Goal: Information Seeking & Learning: Learn about a topic

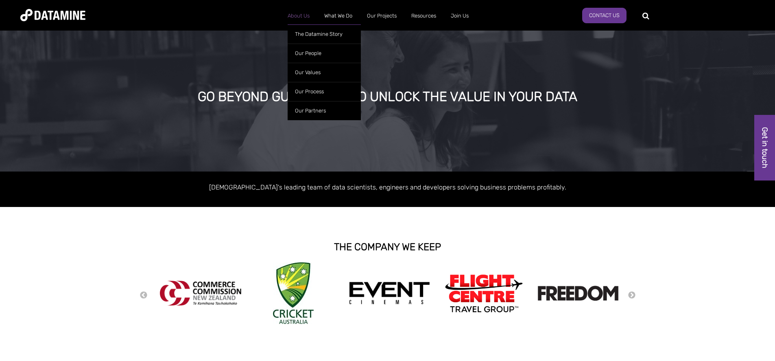
click at [299, 20] on link "About Us" at bounding box center [298, 15] width 37 height 21
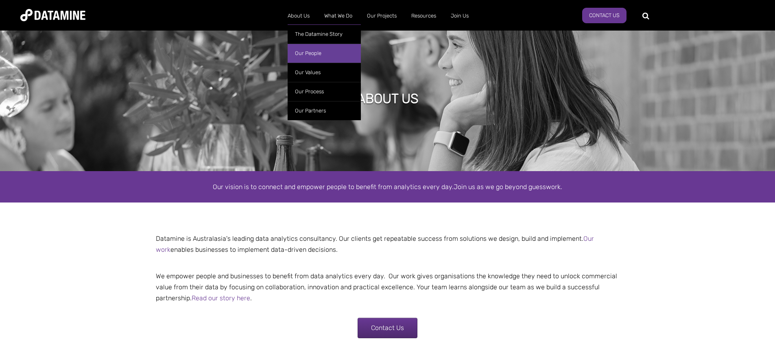
click at [310, 56] on link "Our People" at bounding box center [324, 53] width 73 height 19
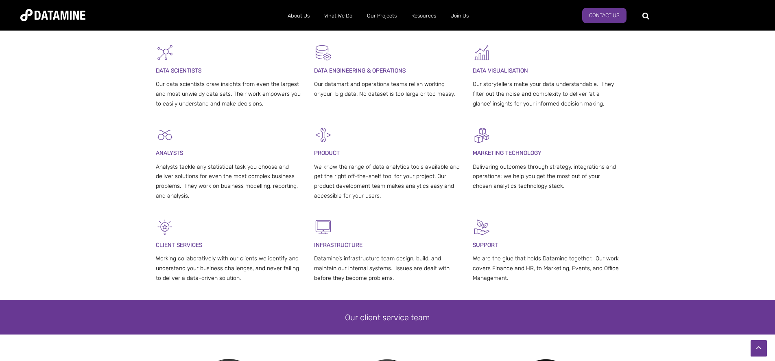
scroll to position [187, 0]
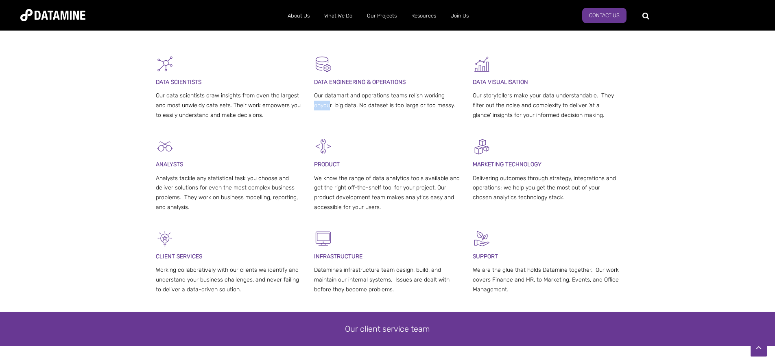
drag, startPoint x: 331, startPoint y: 104, endPoint x: 314, endPoint y: 105, distance: 16.3
click at [314, 105] on p "Our datamart and operations teams relish working onyour big data. No dataset is…" at bounding box center [387, 101] width 147 height 20
click at [316, 111] on div "DATA ENGINEERING & OPERATIONS Our datamart and operations teams relish working …" at bounding box center [387, 84] width 147 height 59
drag, startPoint x: 316, startPoint y: 103, endPoint x: 333, endPoint y: 105, distance: 17.2
click at [333, 105] on p "Our datamart and operations teams relish working onyour big data. No dataset is…" at bounding box center [387, 101] width 147 height 20
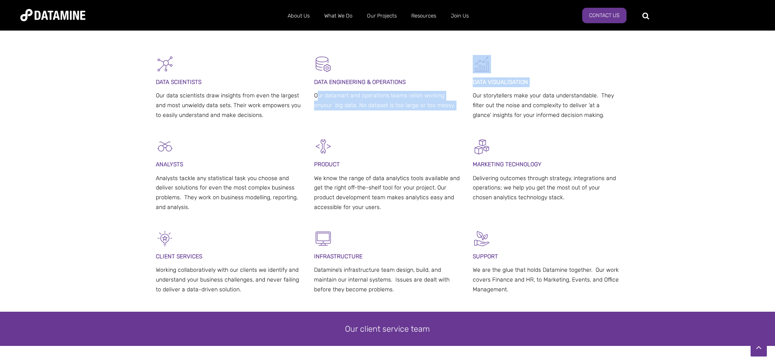
drag, startPoint x: 313, startPoint y: 95, endPoint x: 318, endPoint y: 94, distance: 5.0
click at [318, 94] on div "DATA SCIENTISTS Our data scientists draw insights from even the largest and mos…" at bounding box center [388, 96] width 464 height 82
click at [315, 100] on p "Our datamart and operations teams relish working onyour big data. No dataset is…" at bounding box center [387, 101] width 147 height 20
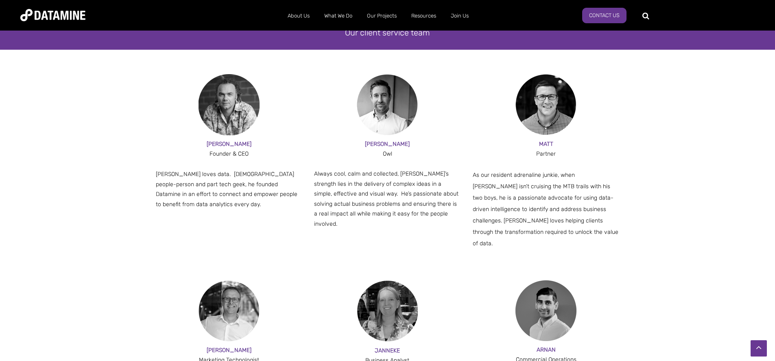
scroll to position [485, 0]
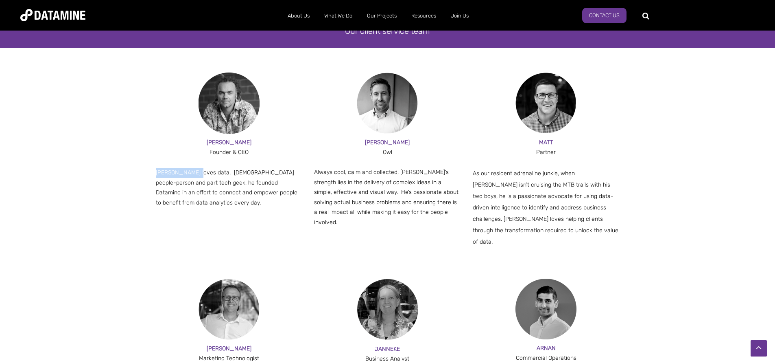
drag, startPoint x: 195, startPoint y: 168, endPoint x: 155, endPoint y: 169, distance: 39.5
click at [156, 169] on span "Paul loves data. Part people-person and part tech geek, he founded Datamine in …" at bounding box center [227, 187] width 142 height 37
click at [276, 190] on span "Paul loves data. Part people-person and part tech geek, he founded Datamine in …" at bounding box center [227, 187] width 142 height 37
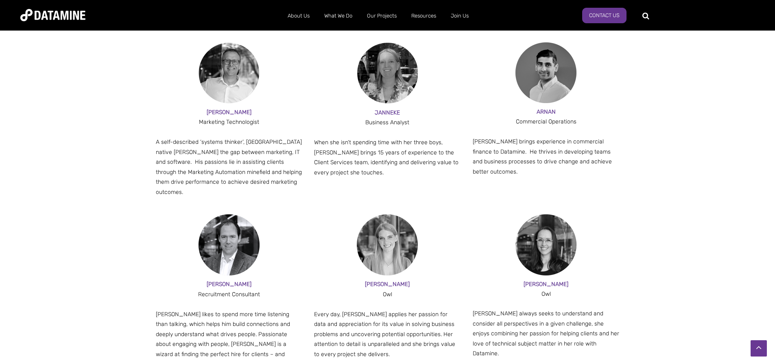
scroll to position [0, 0]
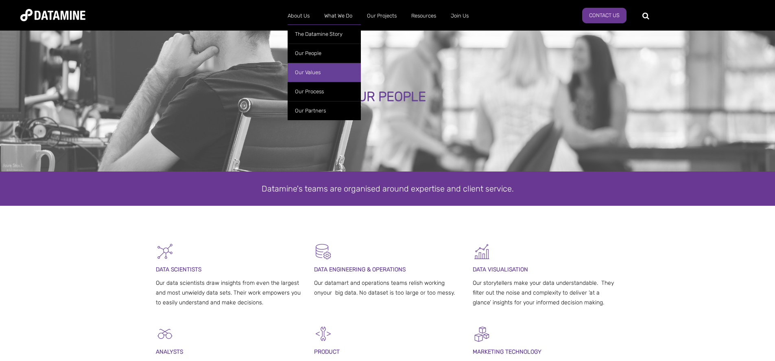
click at [308, 77] on link "Our Values" at bounding box center [324, 72] width 73 height 19
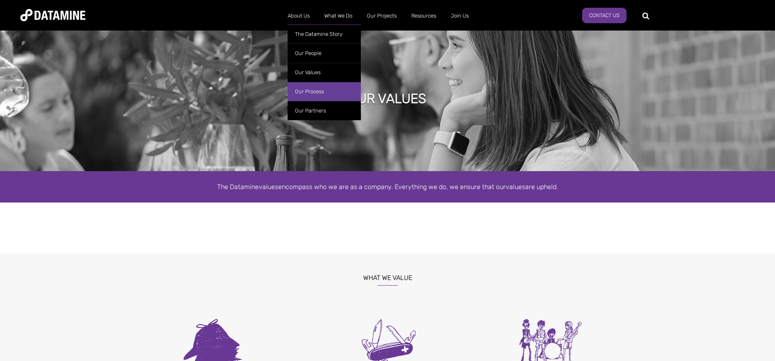
click at [306, 85] on link "Our Process" at bounding box center [324, 91] width 73 height 19
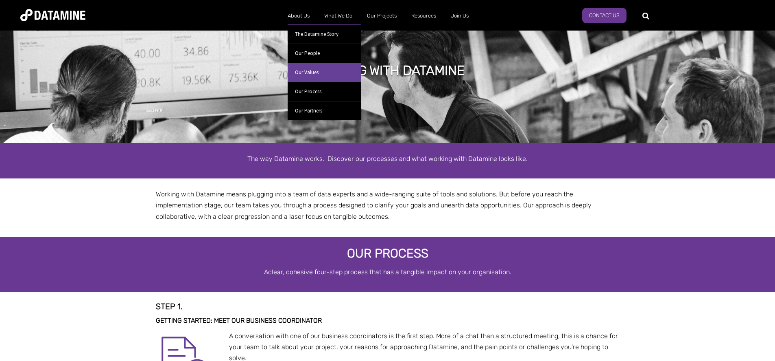
click at [310, 68] on link "Our Values" at bounding box center [324, 72] width 73 height 19
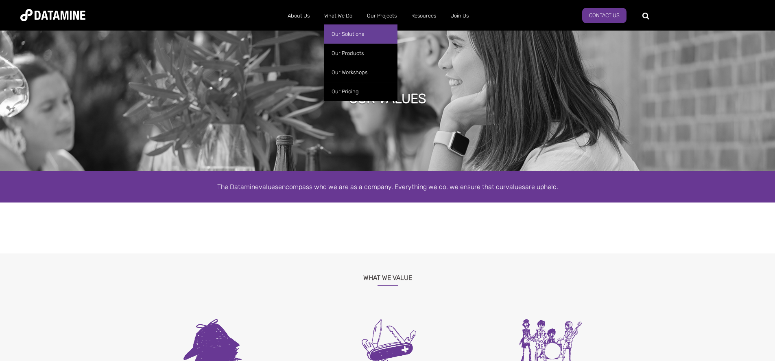
click at [345, 33] on link "Our Solutions" at bounding box center [360, 33] width 73 height 19
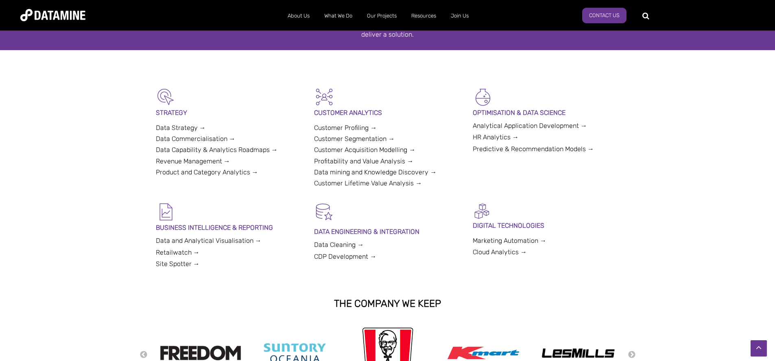
scroll to position [97, 0]
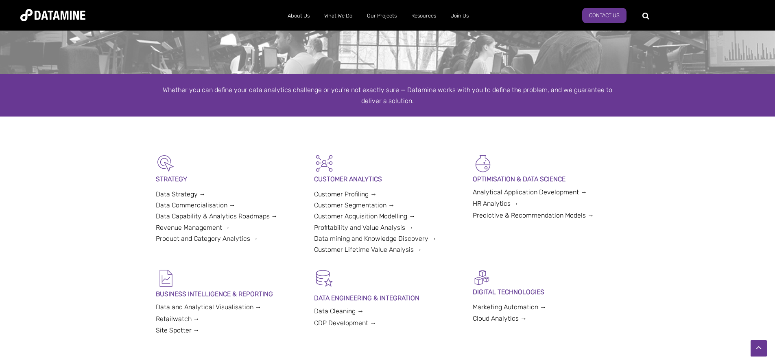
click at [173, 194] on link "Data Strategy →" at bounding box center [181, 194] width 50 height 8
click at [173, 206] on link "Data Commercialisation →" at bounding box center [196, 205] width 80 height 8
click at [176, 217] on link "Data Capability & Analytics Roadmaps →" at bounding box center [217, 216] width 122 height 8
click at [174, 225] on link "Revenue Management →" at bounding box center [193, 227] width 74 height 8
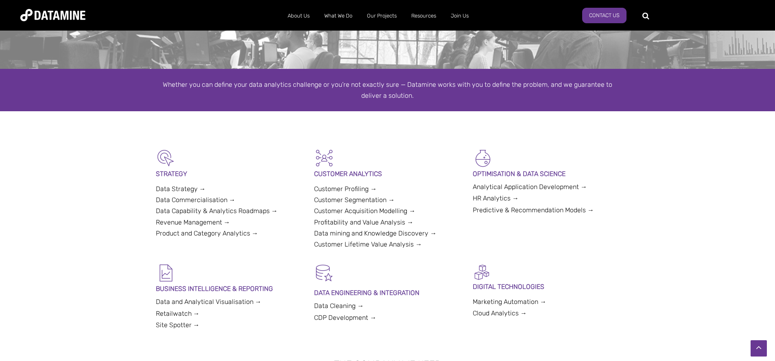
click at [176, 234] on link "Product and Category Analytics →" at bounding box center [207, 233] width 103 height 8
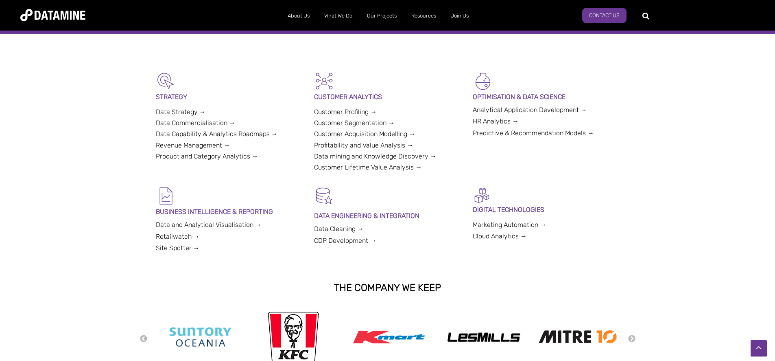
scroll to position [214, 0]
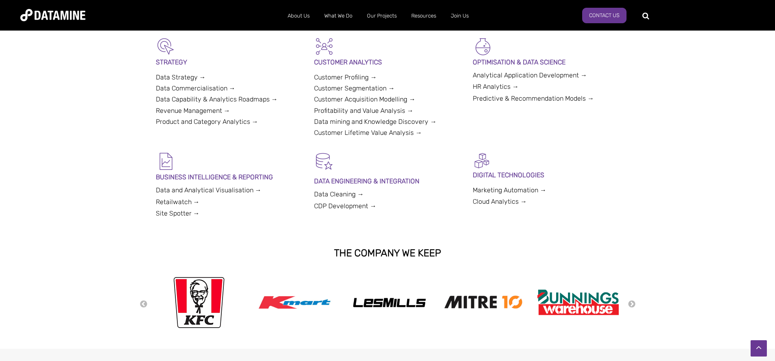
click at [637, 302] on div "Previous Next" at bounding box center [387, 303] width 775 height 65
click at [635, 302] on button "Next" at bounding box center [632, 304] width 8 height 9
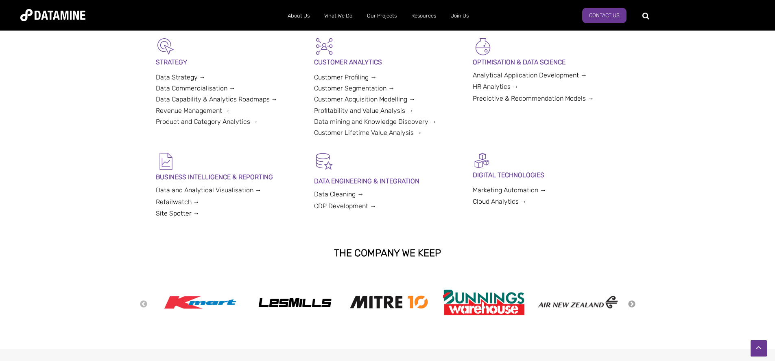
click at [634, 304] on button "Next" at bounding box center [632, 304] width 8 height 9
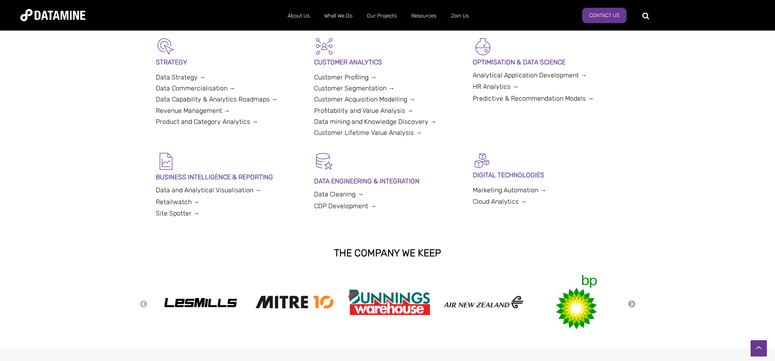
click at [634, 304] on button "Next" at bounding box center [632, 304] width 8 height 9
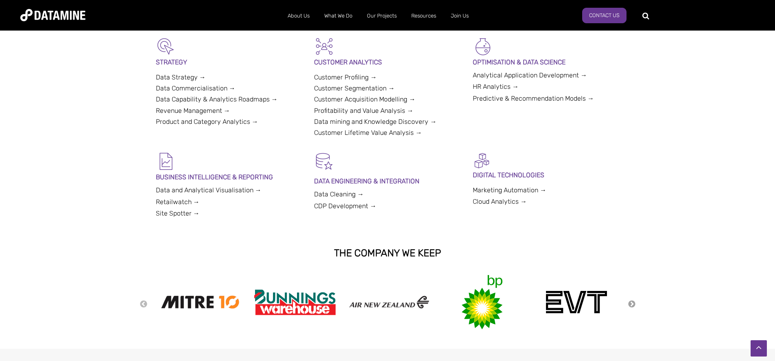
click at [634, 304] on button "Next" at bounding box center [632, 304] width 8 height 9
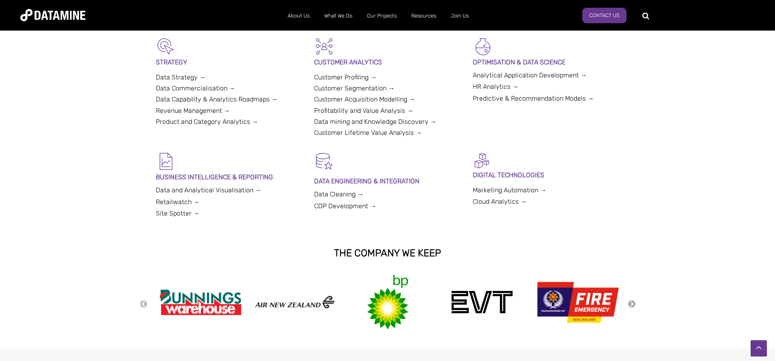
click at [634, 304] on button "Next" at bounding box center [632, 304] width 8 height 9
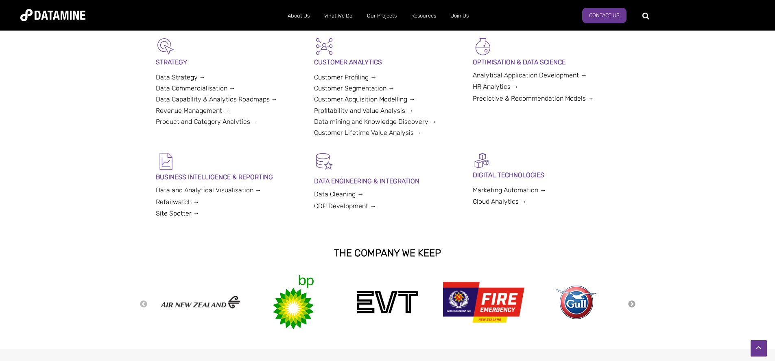
click at [634, 304] on button "Next" at bounding box center [632, 304] width 8 height 9
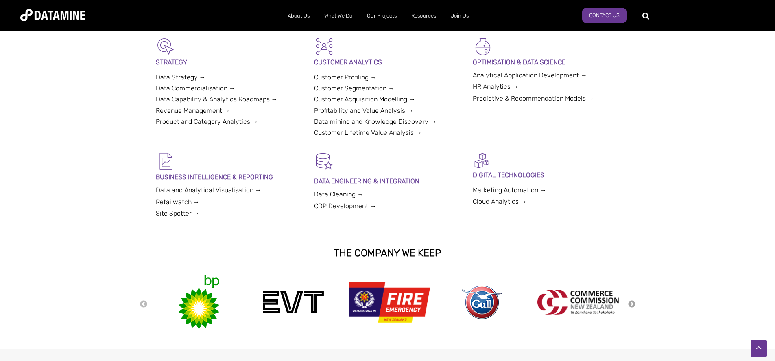
click at [634, 304] on button "Next" at bounding box center [632, 304] width 8 height 9
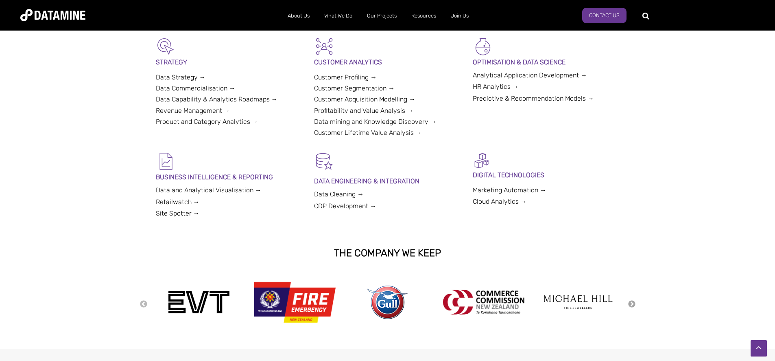
click at [634, 304] on button "Next" at bounding box center [632, 304] width 8 height 9
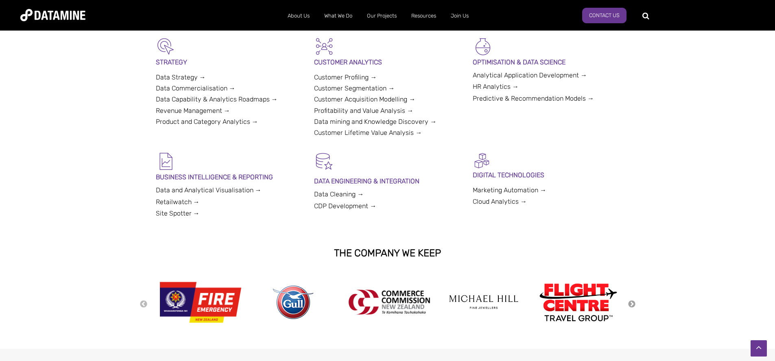
click at [634, 304] on button "Next" at bounding box center [632, 304] width 8 height 9
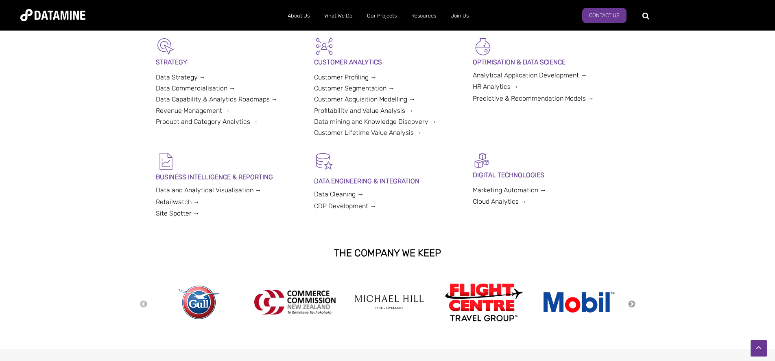
click at [634, 304] on button "Next" at bounding box center [632, 304] width 8 height 9
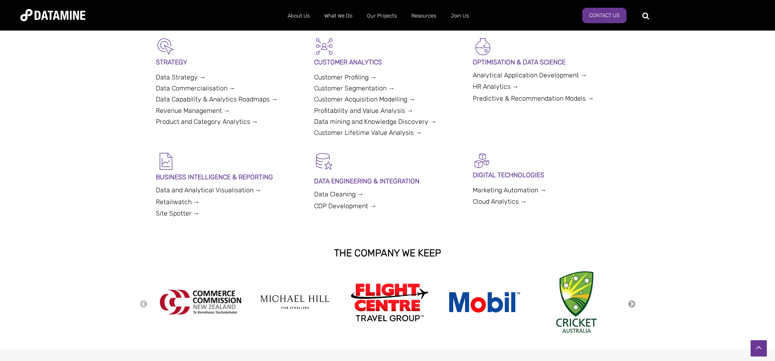
click at [634, 304] on button "Next" at bounding box center [632, 304] width 8 height 9
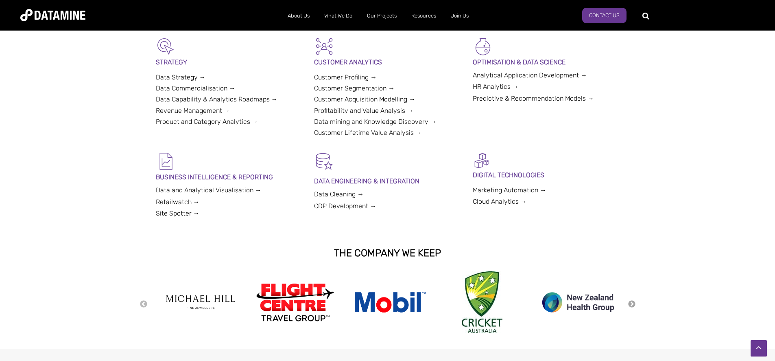
click at [634, 304] on button "Next" at bounding box center [632, 304] width 8 height 9
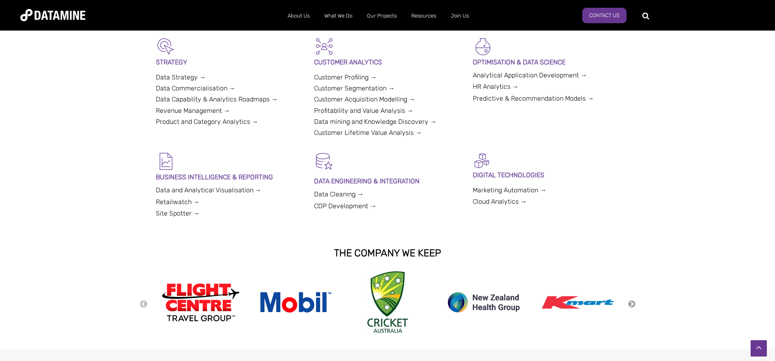
click at [634, 304] on button "Next" at bounding box center [632, 304] width 8 height 9
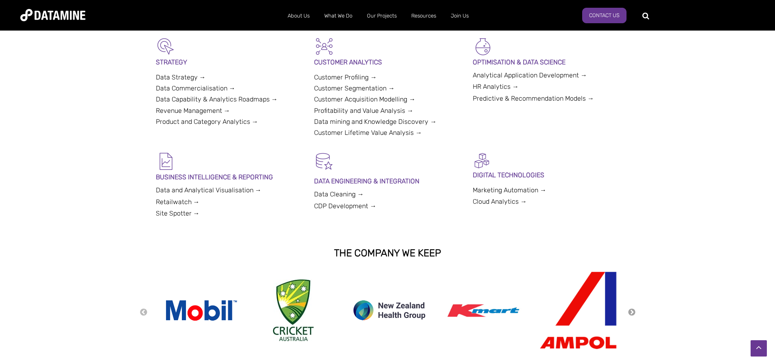
click at [634, 304] on div "Previous Next" at bounding box center [388, 311] width 497 height 81
click at [633, 308] on button "Next" at bounding box center [632, 312] width 8 height 9
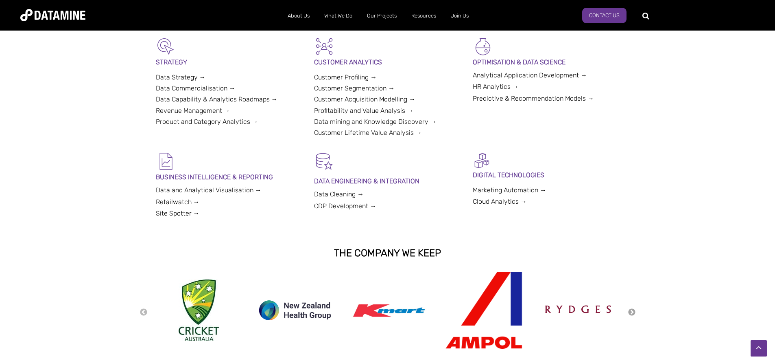
click at [633, 308] on button "Next" at bounding box center [632, 312] width 8 height 9
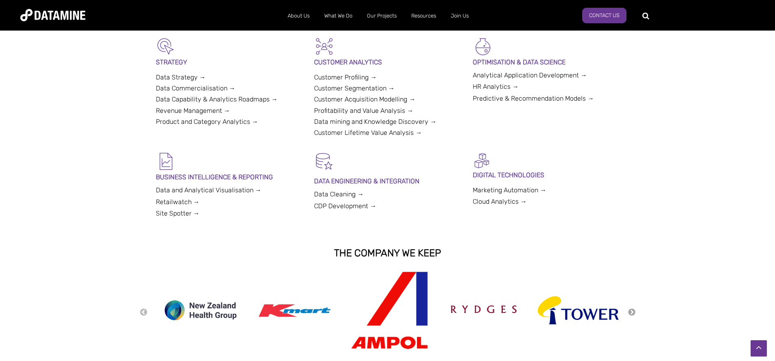
click at [633, 308] on button "Next" at bounding box center [632, 312] width 8 height 9
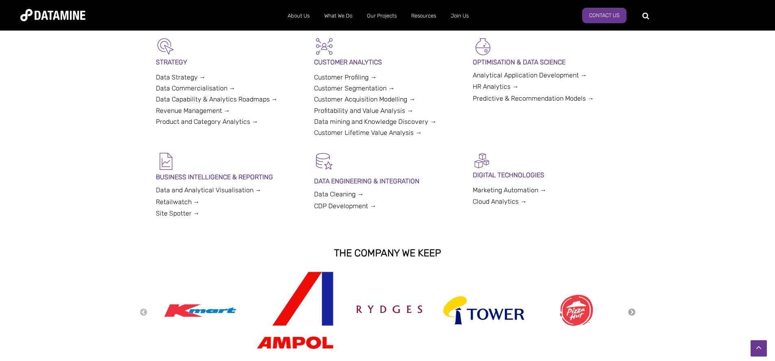
click at [633, 308] on button "Next" at bounding box center [632, 312] width 8 height 9
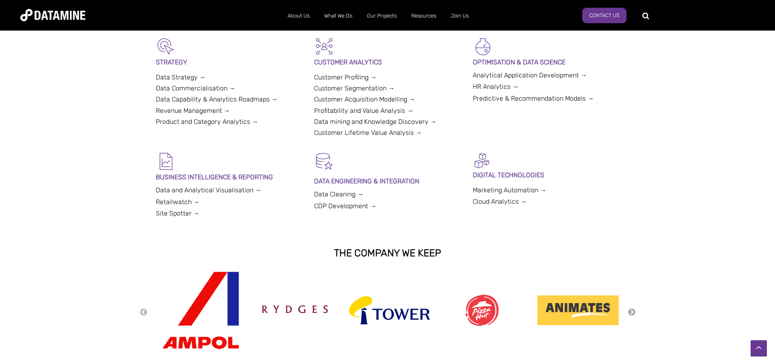
click at [633, 308] on button "Next" at bounding box center [632, 312] width 8 height 9
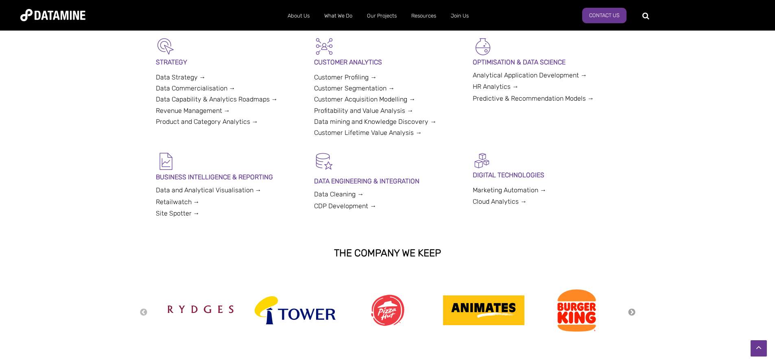
click at [633, 308] on button "Next" at bounding box center [632, 312] width 8 height 9
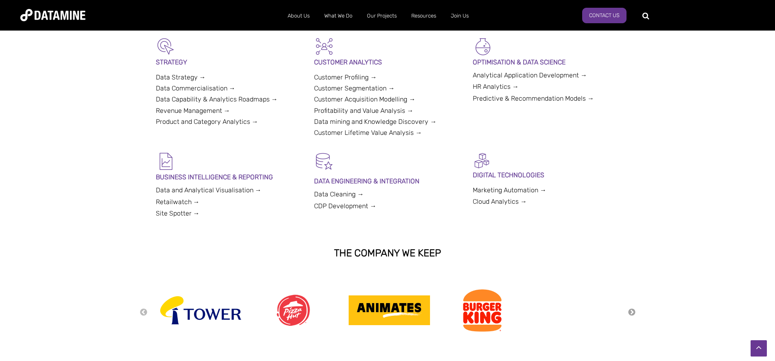
click at [633, 308] on button "Next" at bounding box center [632, 312] width 8 height 9
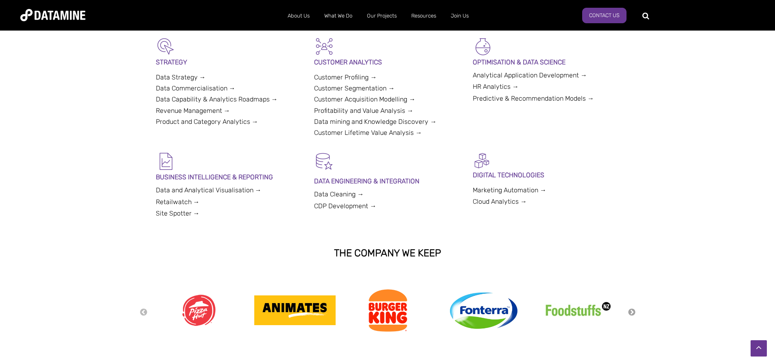
click at [633, 308] on button "Next" at bounding box center [632, 312] width 8 height 9
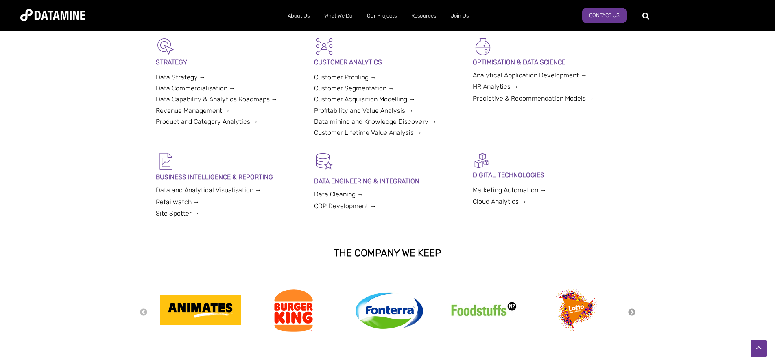
click at [633, 308] on button "Next" at bounding box center [632, 312] width 8 height 9
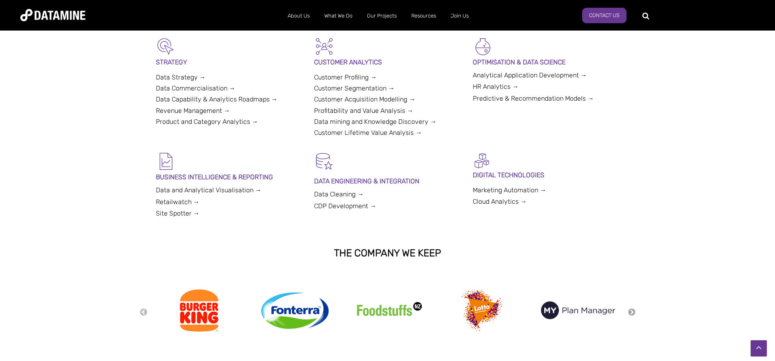
click at [633, 308] on button "Next" at bounding box center [632, 312] width 8 height 9
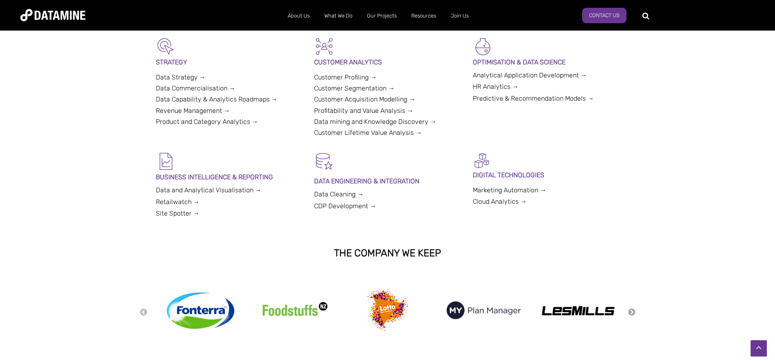
click at [633, 308] on button "Next" at bounding box center [632, 312] width 8 height 9
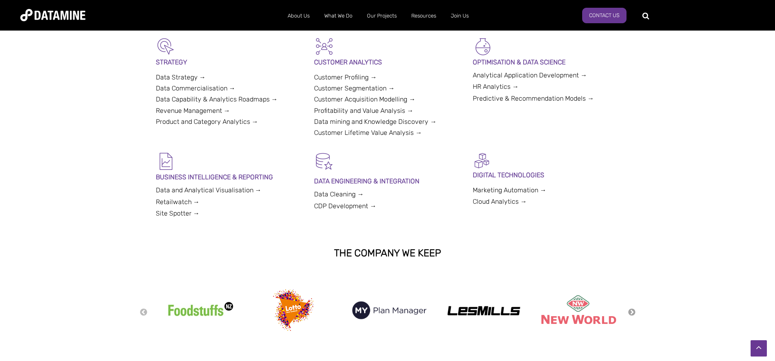
click at [633, 308] on button "Next" at bounding box center [632, 312] width 8 height 9
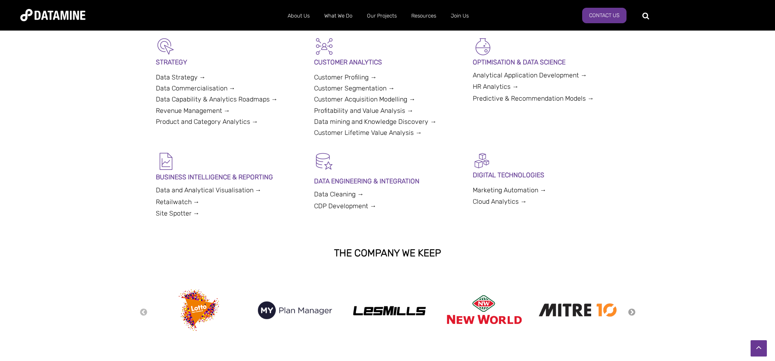
click at [633, 308] on button "Next" at bounding box center [632, 312] width 8 height 9
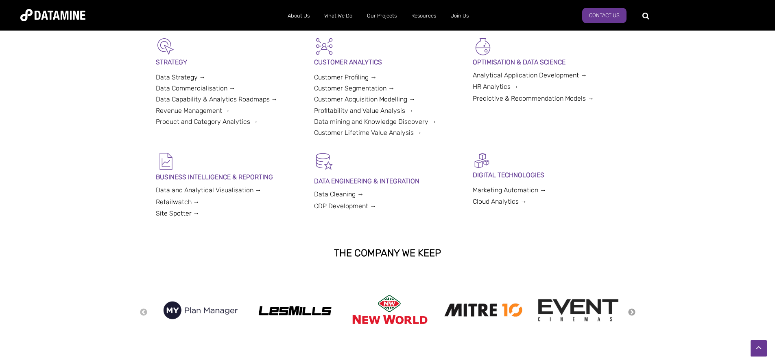
click at [633, 308] on button "Next" at bounding box center [632, 312] width 8 height 9
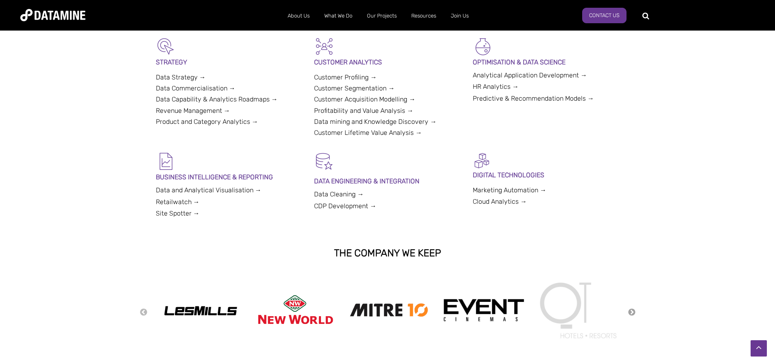
click at [633, 308] on button "Next" at bounding box center [632, 312] width 8 height 9
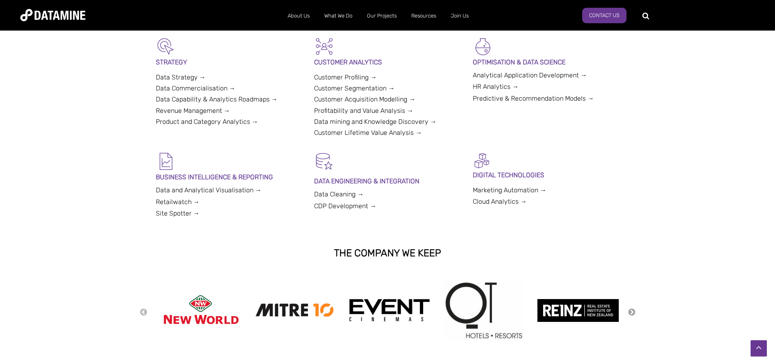
click at [634, 309] on button "Next" at bounding box center [632, 312] width 8 height 9
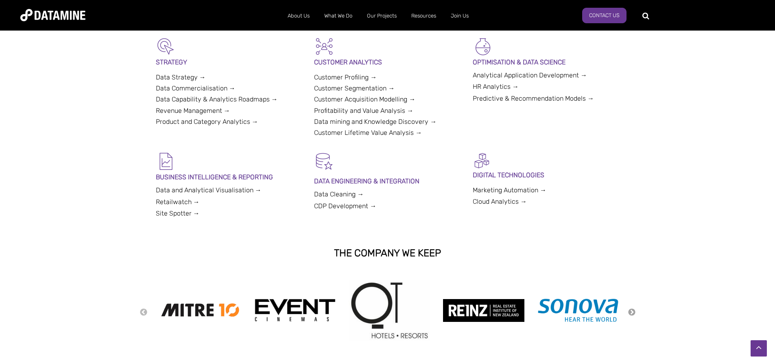
click at [634, 309] on button "Next" at bounding box center [632, 312] width 8 height 9
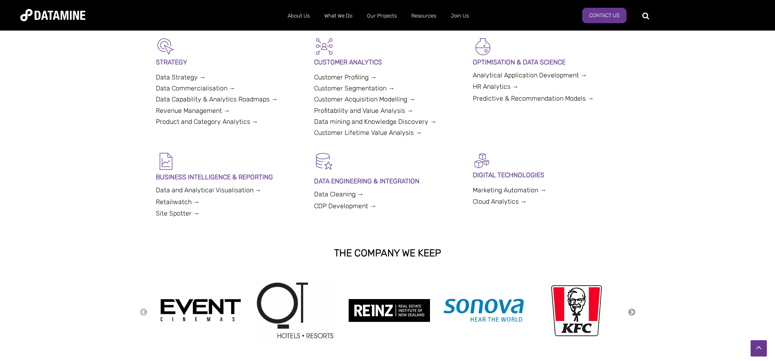
click at [634, 309] on button "Next" at bounding box center [632, 312] width 8 height 9
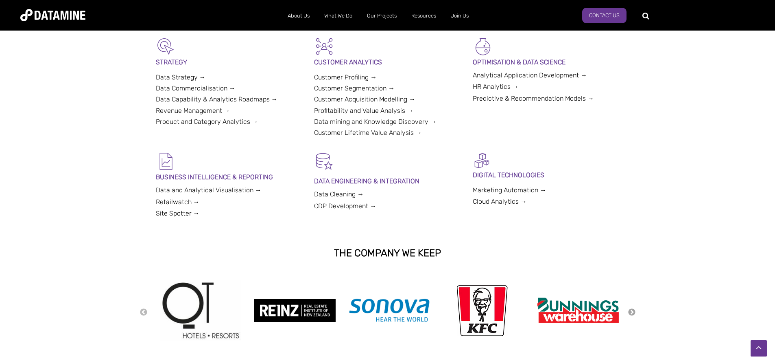
click at [634, 309] on button "Next" at bounding box center [632, 312] width 8 height 9
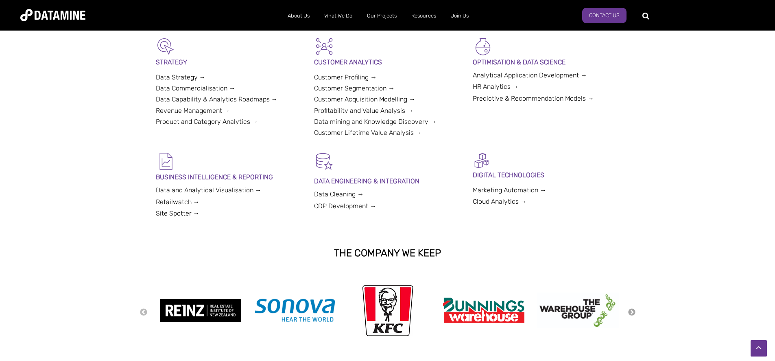
click at [634, 309] on button "Next" at bounding box center [632, 312] width 8 height 9
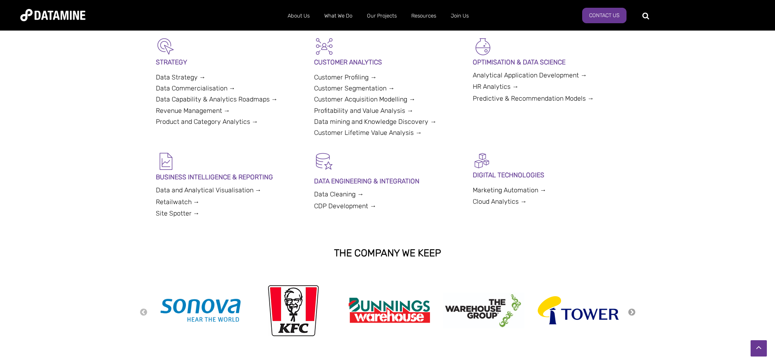
click at [634, 309] on button "Next" at bounding box center [632, 312] width 8 height 9
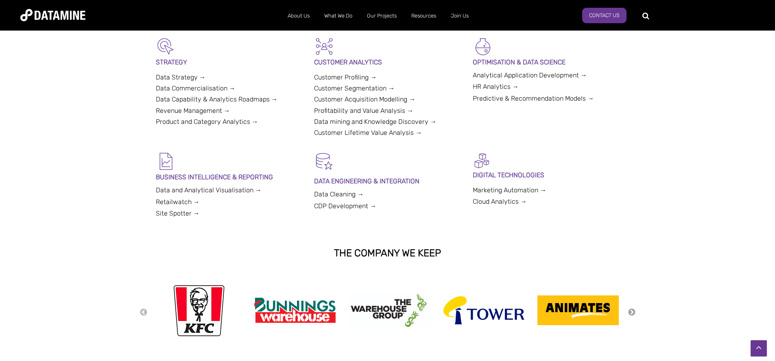
click at [634, 309] on button "Next" at bounding box center [632, 312] width 8 height 9
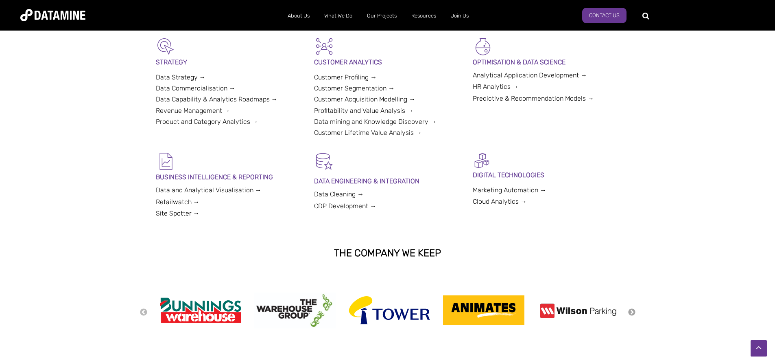
click at [634, 309] on button "Next" at bounding box center [632, 312] width 8 height 9
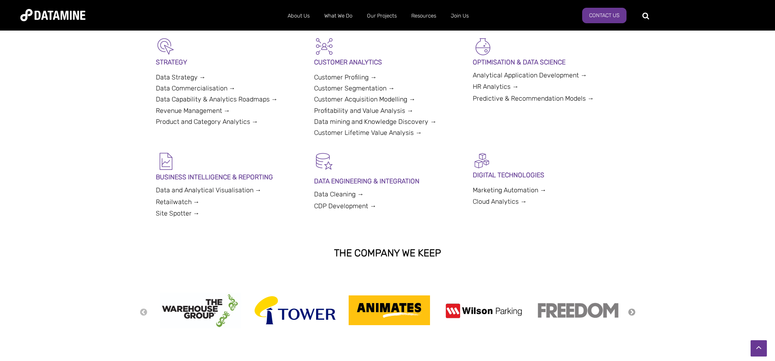
click at [634, 309] on button "Next" at bounding box center [632, 312] width 8 height 9
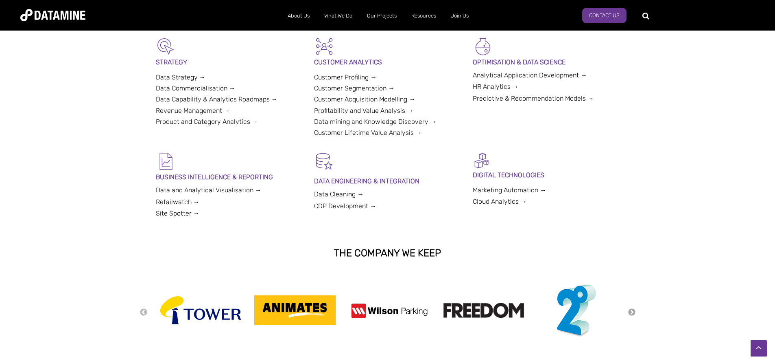
click at [631, 309] on button "Next" at bounding box center [632, 312] width 8 height 9
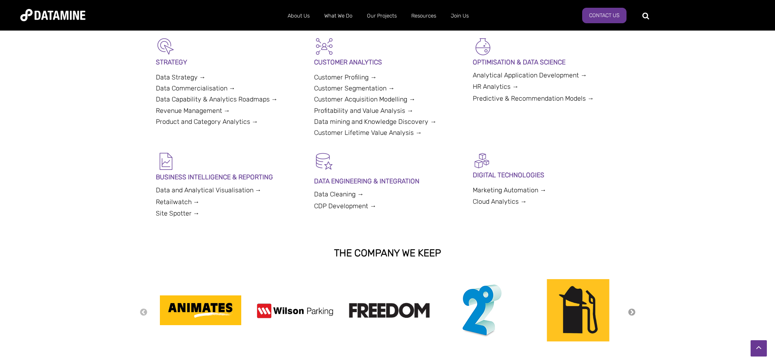
click at [631, 309] on button "Next" at bounding box center [632, 312] width 8 height 9
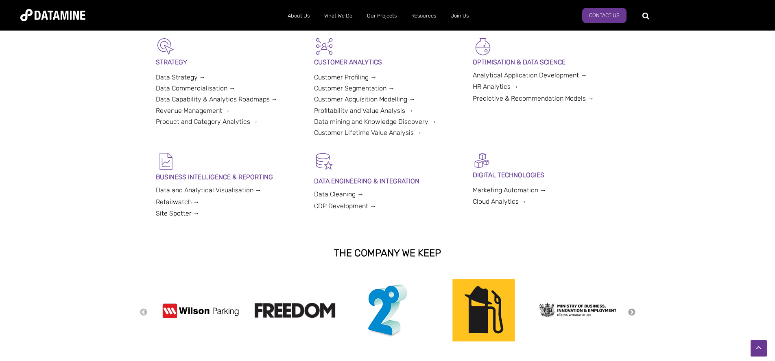
click at [631, 309] on button "Next" at bounding box center [632, 312] width 8 height 9
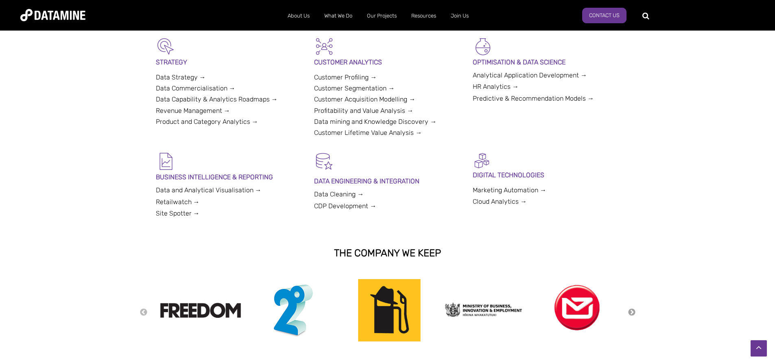
click at [631, 309] on button "Next" at bounding box center [632, 312] width 8 height 9
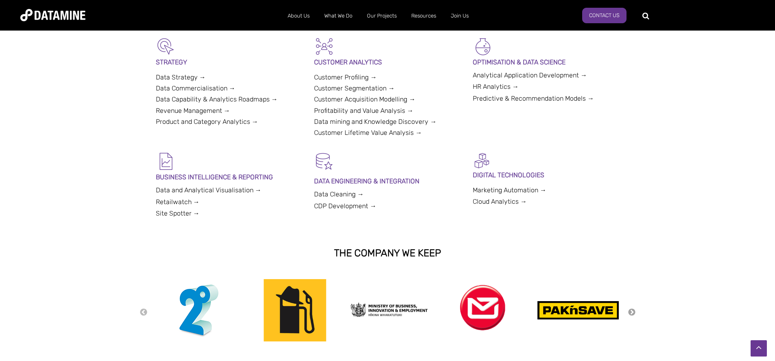
click at [631, 309] on button "Next" at bounding box center [632, 312] width 8 height 9
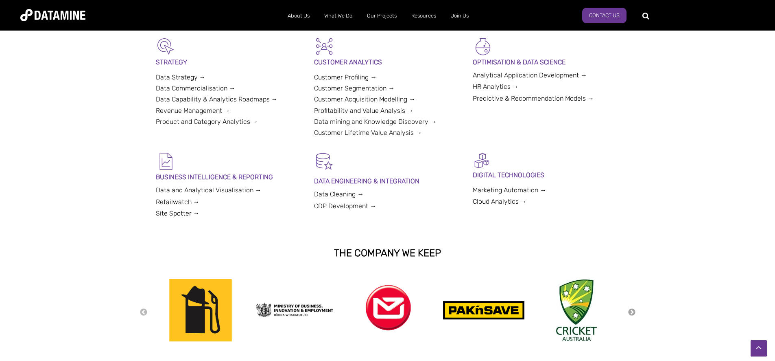
click at [631, 309] on button "Next" at bounding box center [632, 312] width 8 height 9
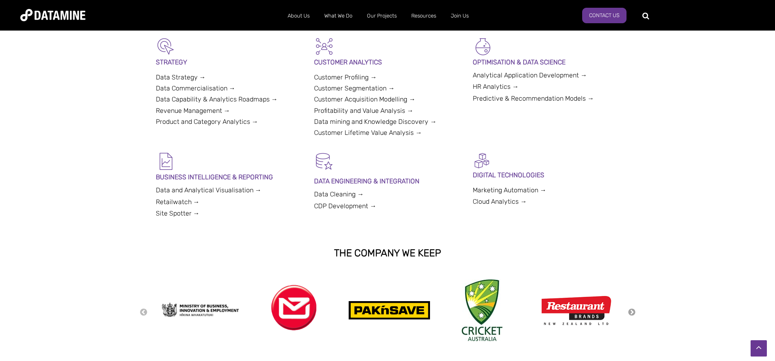
click at [631, 309] on button "Next" at bounding box center [632, 312] width 8 height 9
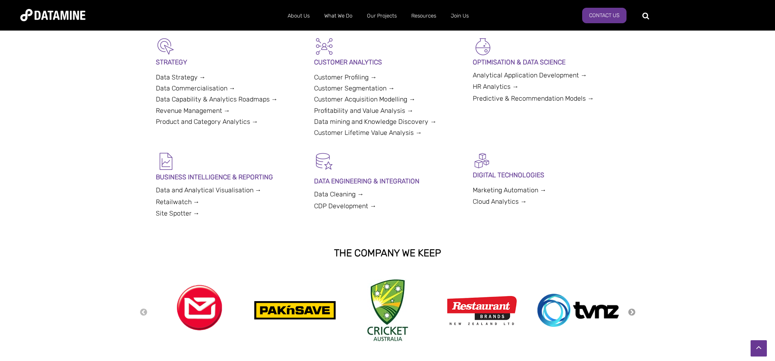
click at [631, 309] on button "Next" at bounding box center [632, 312] width 8 height 9
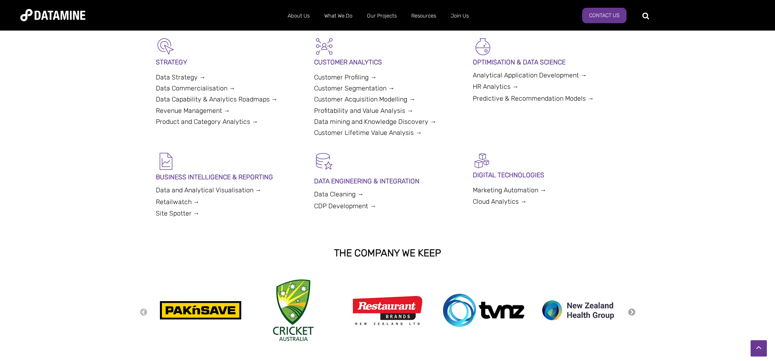
click at [631, 309] on button "Next" at bounding box center [632, 312] width 8 height 9
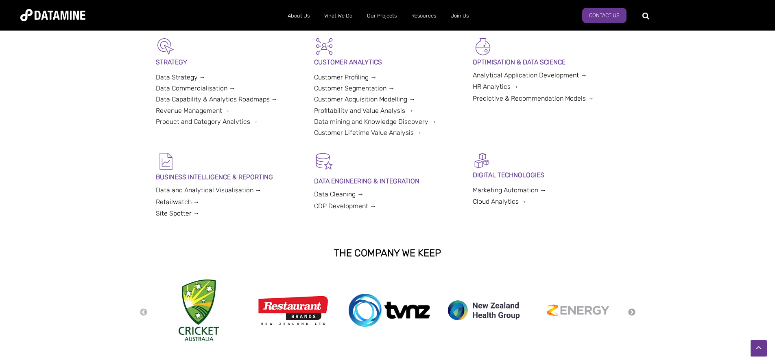
click at [631, 309] on button "Next" at bounding box center [632, 312] width 8 height 9
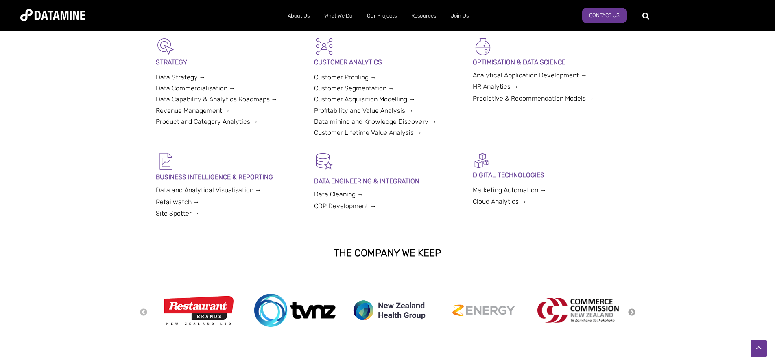
click at [631, 309] on button "Next" at bounding box center [632, 312] width 8 height 9
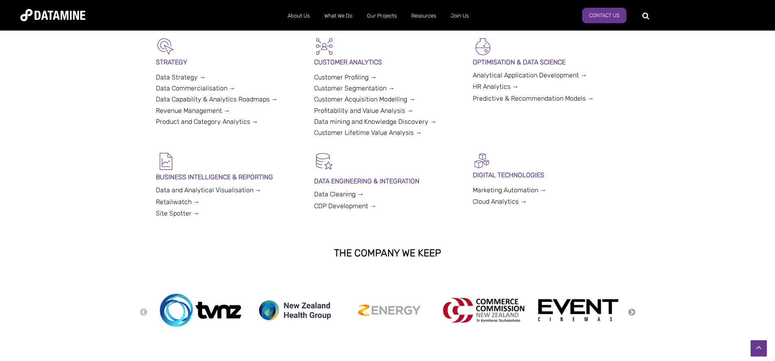
click at [631, 309] on button "Next" at bounding box center [632, 312] width 8 height 9
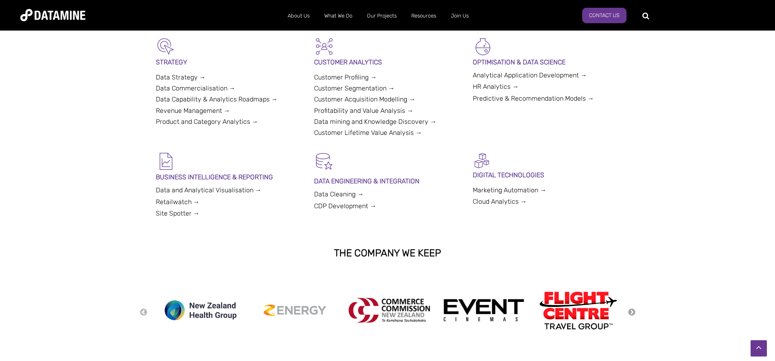
click at [631, 309] on button "Next" at bounding box center [632, 312] width 8 height 9
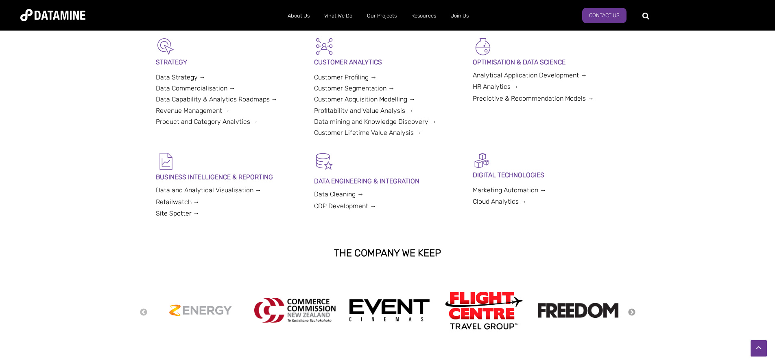
click at [631, 309] on button "Next" at bounding box center [632, 312] width 8 height 9
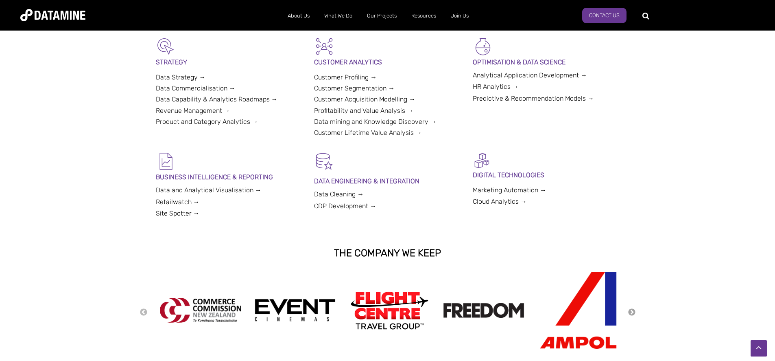
click at [631, 309] on button "Next" at bounding box center [632, 312] width 8 height 9
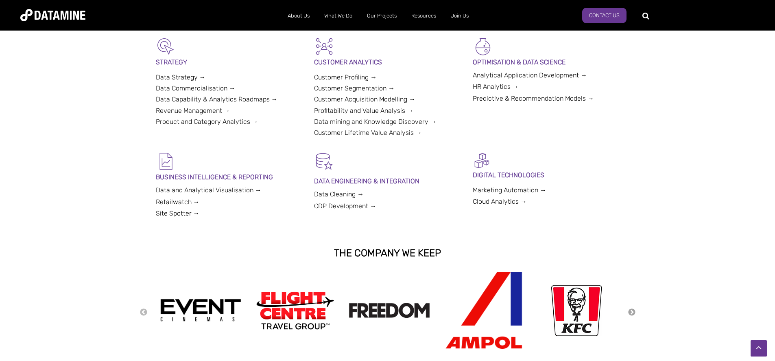
click at [631, 309] on button "Next" at bounding box center [632, 312] width 8 height 9
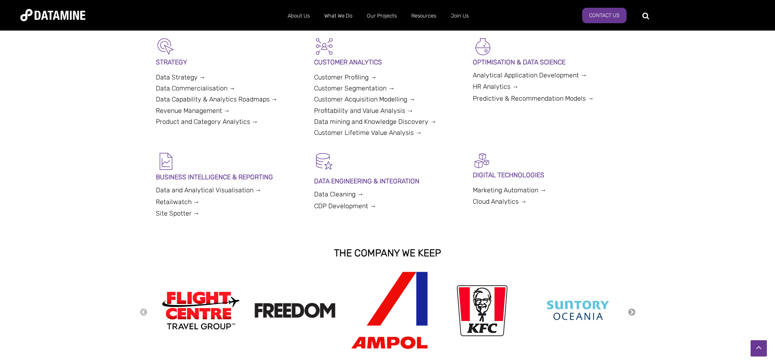
click at [631, 309] on button "Next" at bounding box center [632, 312] width 8 height 9
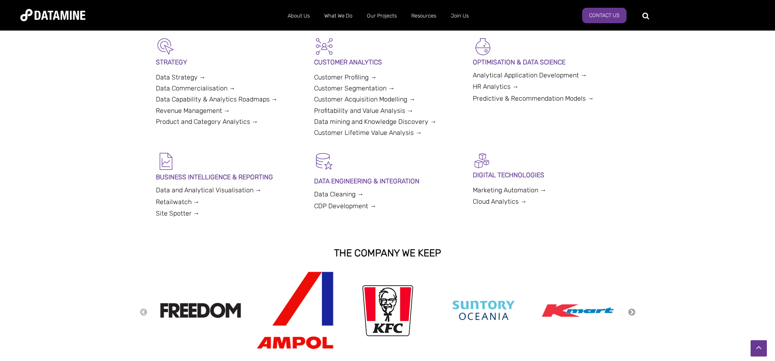
click at [631, 309] on button "Next" at bounding box center [632, 312] width 8 height 9
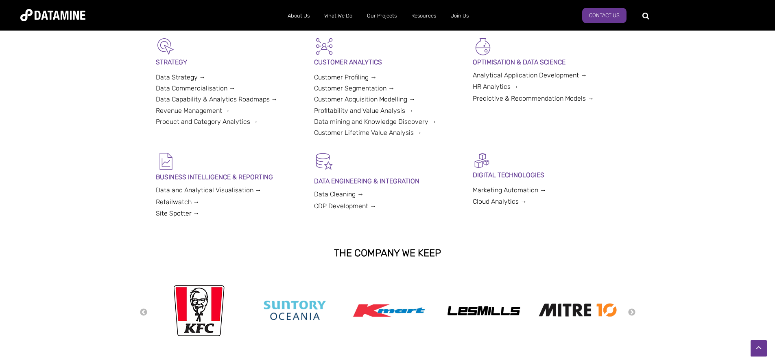
click at [654, 234] on div "THE COMPANY WE KEEP" at bounding box center [387, 252] width 775 height 37
click at [580, 307] on img at bounding box center [578, 309] width 81 height 19
click at [577, 311] on img at bounding box center [578, 309] width 81 height 19
click at [138, 309] on div "Previous Next" at bounding box center [387, 311] width 775 height 81
click at [144, 313] on button "Previous" at bounding box center [144, 312] width 8 height 9
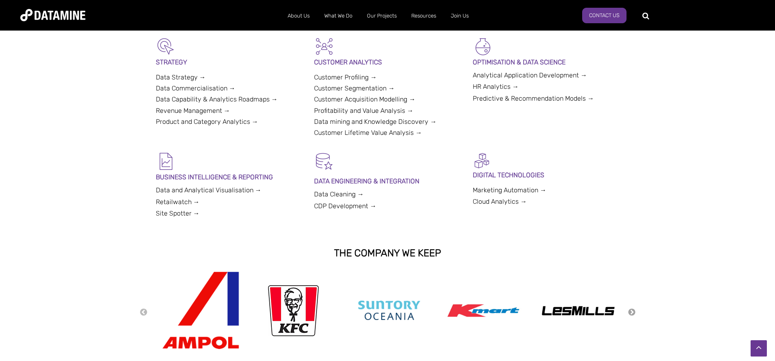
click at [632, 310] on button "Next" at bounding box center [632, 312] width 8 height 9
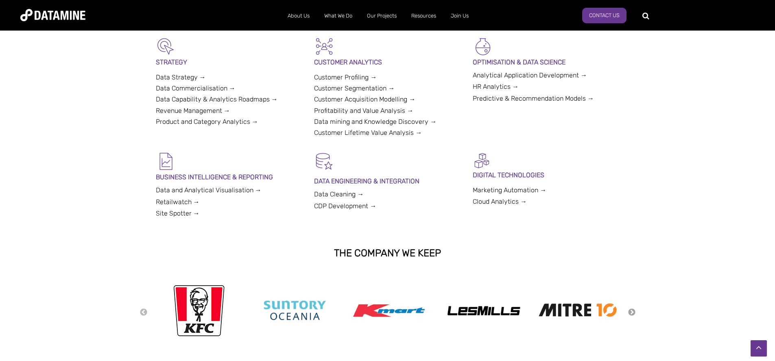
click at [632, 310] on button "Next" at bounding box center [632, 312] width 8 height 9
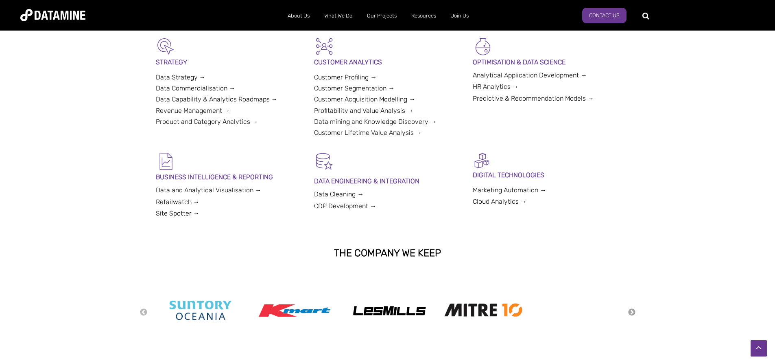
click at [632, 310] on button "Next" at bounding box center [632, 312] width 8 height 9
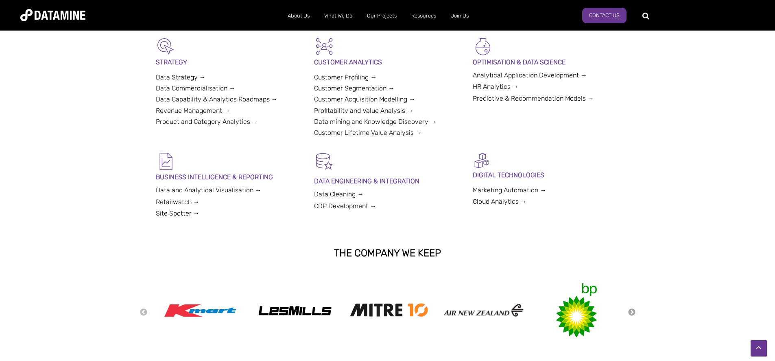
click at [632, 310] on button "Next" at bounding box center [632, 312] width 8 height 9
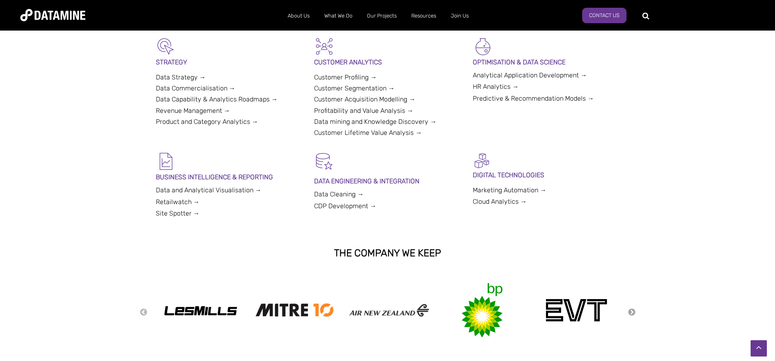
click at [631, 311] on button "Next" at bounding box center [632, 312] width 8 height 9
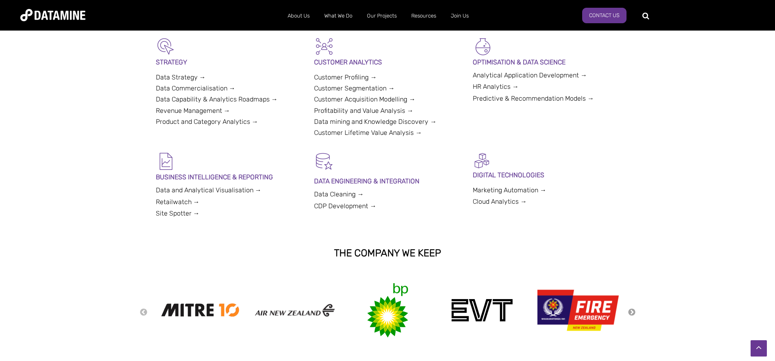
click at [632, 310] on button "Next" at bounding box center [632, 312] width 8 height 9
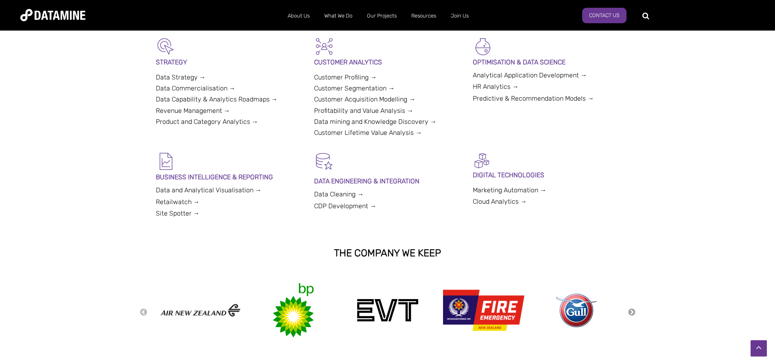
click at [632, 310] on button "Next" at bounding box center [632, 312] width 8 height 9
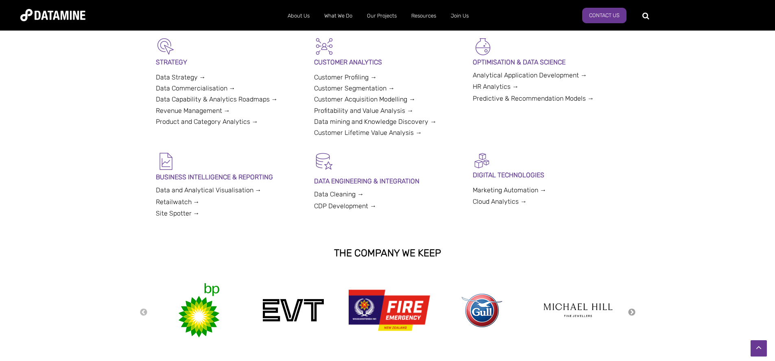
click at [632, 310] on button "Next" at bounding box center [632, 312] width 8 height 9
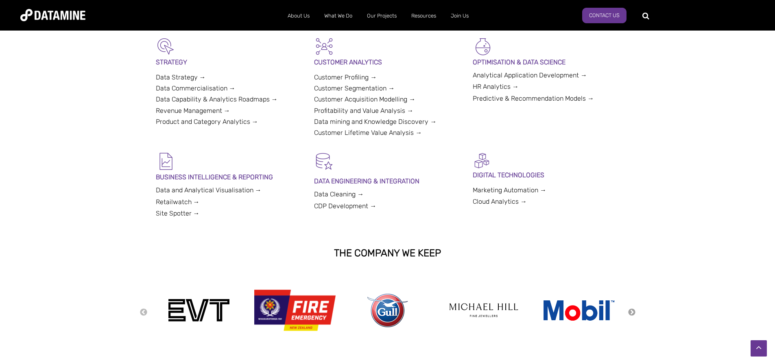
click at [634, 310] on button "Next" at bounding box center [632, 312] width 8 height 9
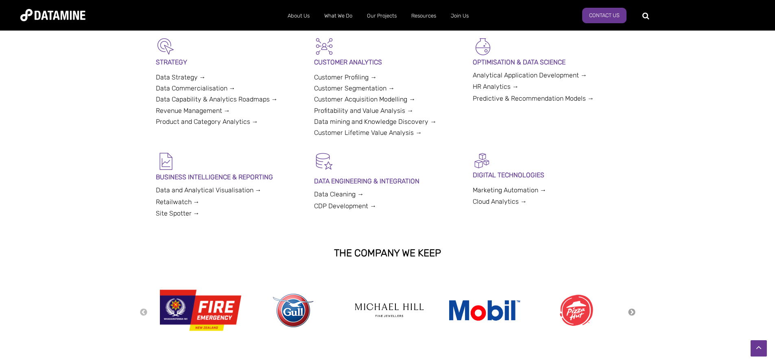
click at [634, 310] on button "Next" at bounding box center [632, 312] width 8 height 9
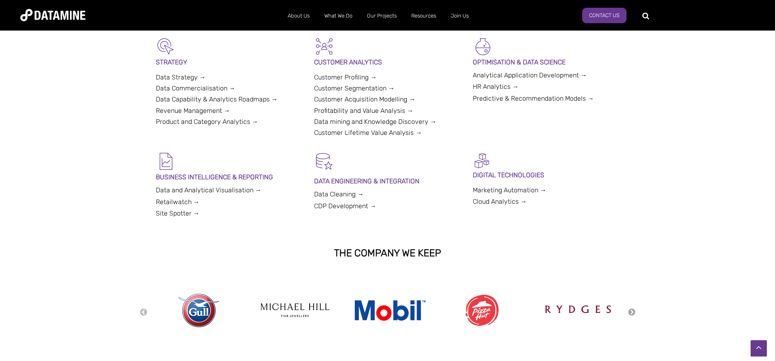
click at [634, 310] on button "Next" at bounding box center [632, 312] width 8 height 9
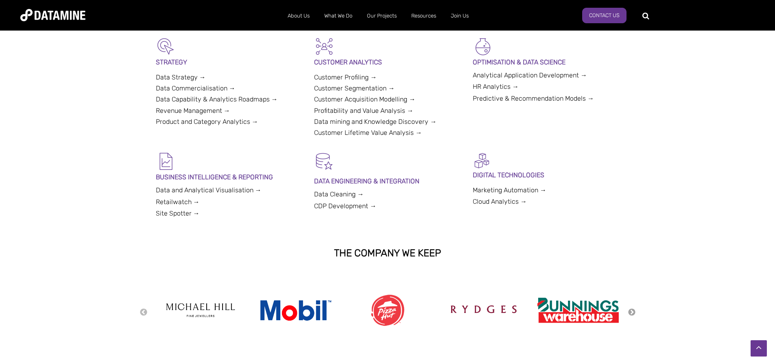
click at [634, 310] on button "Next" at bounding box center [632, 312] width 8 height 9
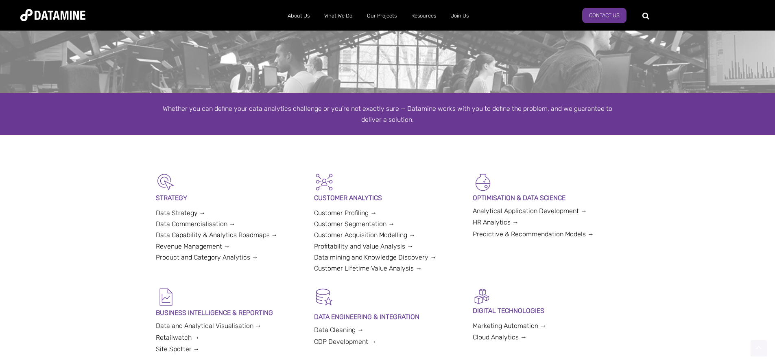
scroll to position [121, 0]
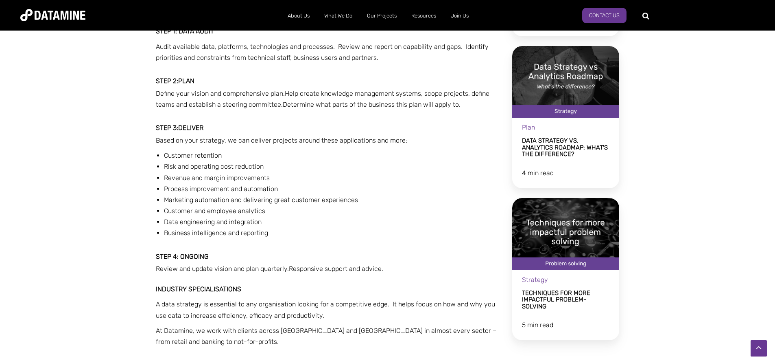
scroll to position [611, 0]
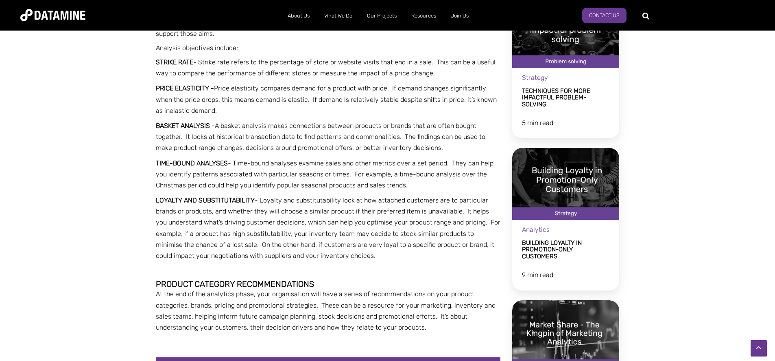
scroll to position [896, 0]
